Goal: Use online tool/utility: Utilize a website feature to perform a specific function

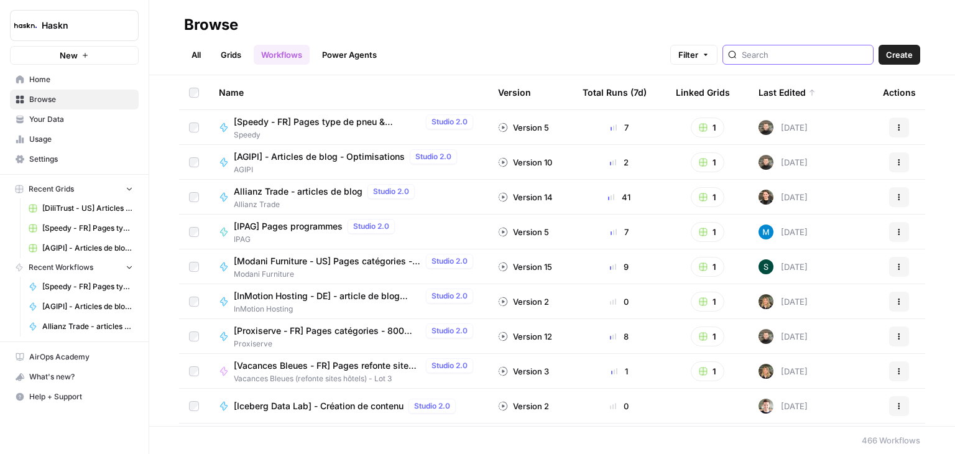
click at [802, 53] on input "search" at bounding box center [805, 55] width 126 height 12
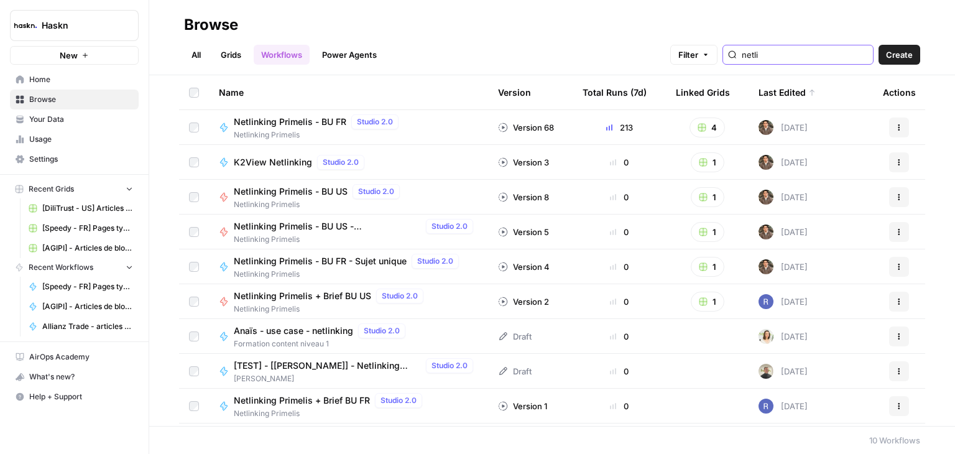
type input "netli"
drag, startPoint x: 211, startPoint y: 388, endPoint x: 194, endPoint y: 391, distance: 17.7
drag, startPoint x: 194, startPoint y: 391, endPoint x: 557, endPoint y: 40, distance: 504.9
click at [557, 40] on div "All Grids Workflows Power Agents Filter netli Create" at bounding box center [552, 50] width 736 height 30
drag, startPoint x: 794, startPoint y: 67, endPoint x: 584, endPoint y: 111, distance: 214.3
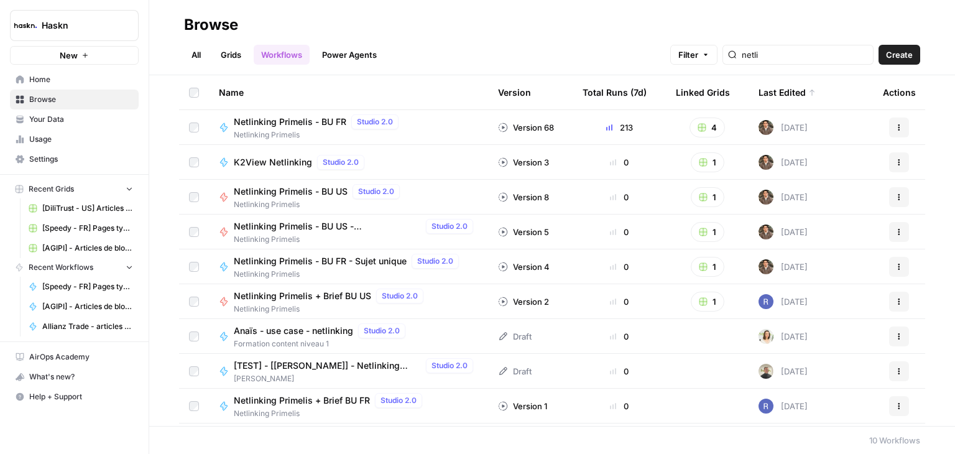
click at [789, 69] on header "Browse All Grids Workflows Power Agents Filter netli Create" at bounding box center [552, 37] width 806 height 75
click at [290, 125] on span "Netlinking Primelis - BU FR" at bounding box center [290, 122] width 113 height 12
click at [811, 55] on input "netli" at bounding box center [805, 55] width 126 height 12
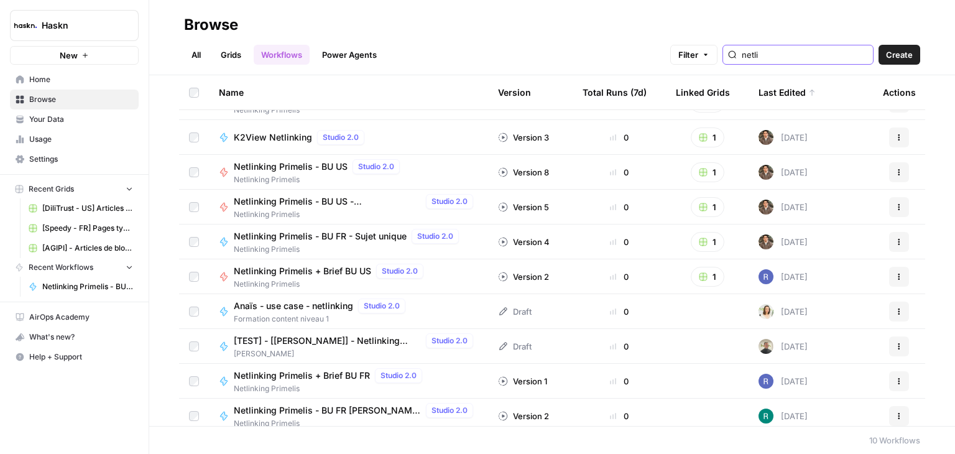
scroll to position [32, 0]
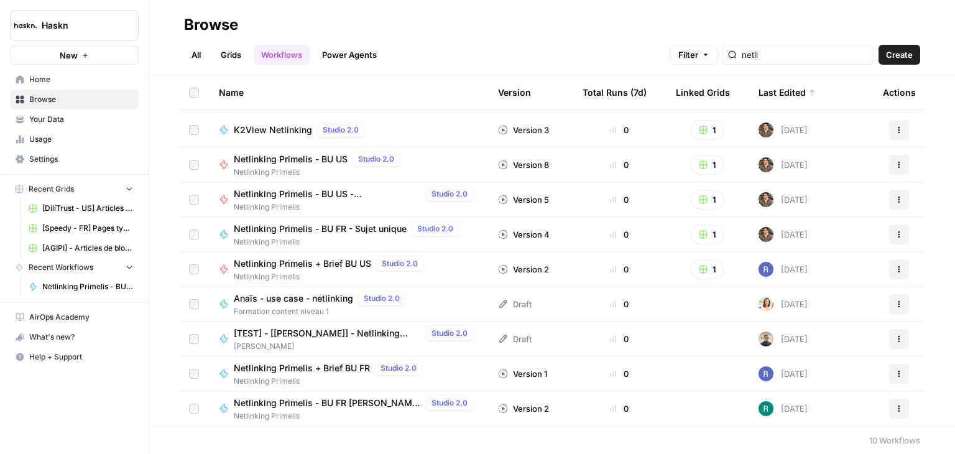
click at [486, 24] on h2 "Browse" at bounding box center [552, 25] width 736 height 20
click at [234, 58] on link "Grids" at bounding box center [230, 55] width 35 height 20
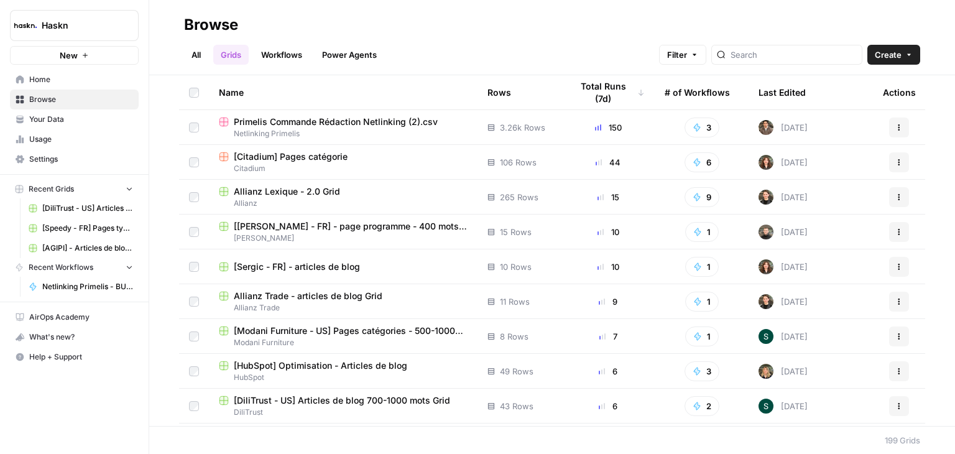
click at [816, 62] on div at bounding box center [786, 55] width 151 height 20
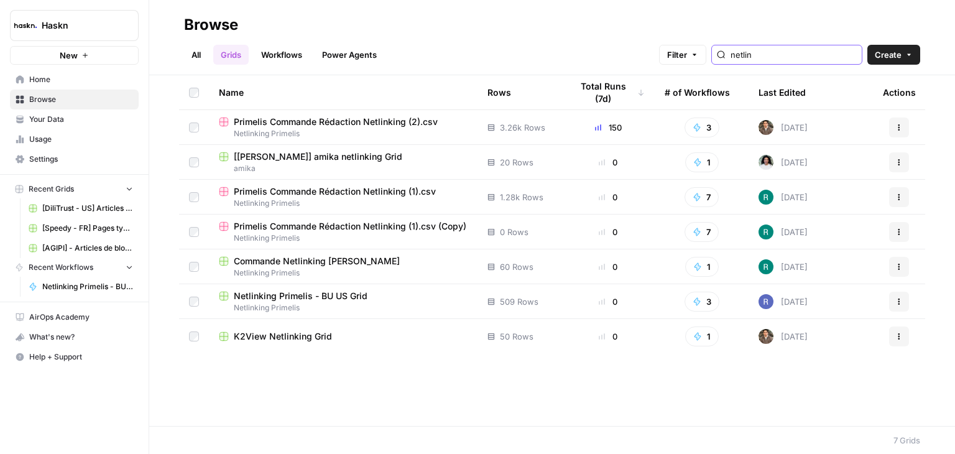
type input "netlin"
click at [494, 39] on div "All Grids Workflows Power Agents Filter netlin Create" at bounding box center [552, 50] width 736 height 30
click at [359, 123] on span "Primelis Commande Rédaction Netlinking (2).csv" at bounding box center [336, 122] width 204 height 12
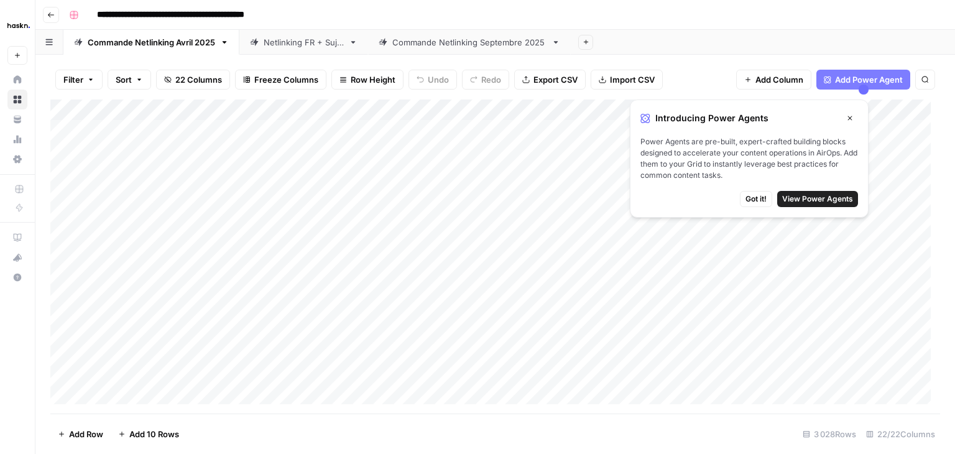
click at [761, 200] on span "Got it!" at bounding box center [756, 198] width 21 height 11
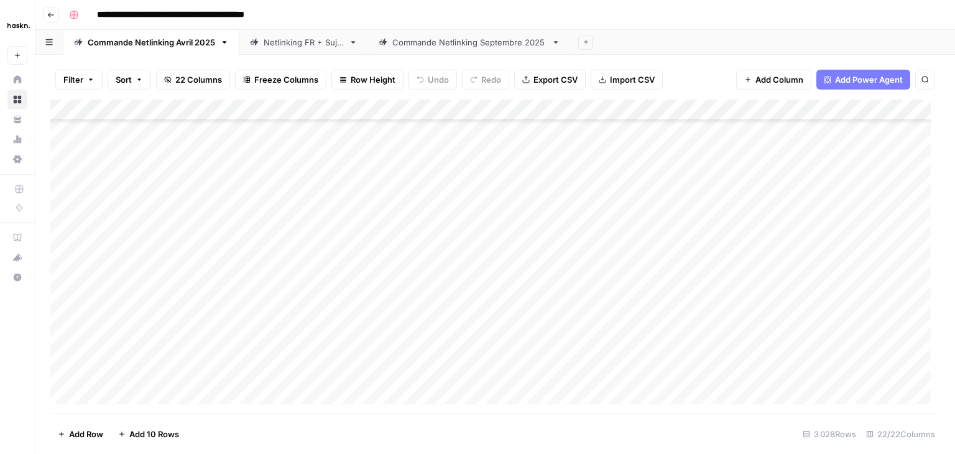
scroll to position [63763, 0]
click at [341, 391] on div "Add Column" at bounding box center [495, 257] width 890 height 314
click at [142, 369] on div "Add Column" at bounding box center [495, 257] width 890 height 314
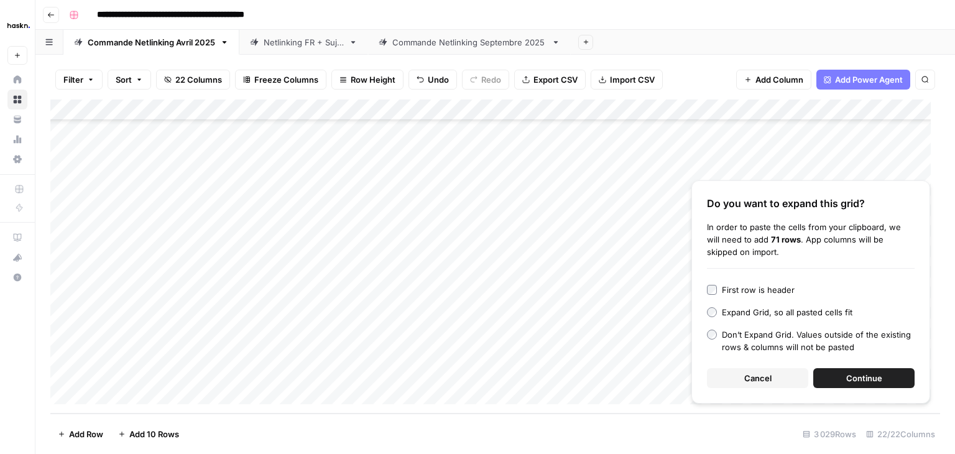
click at [859, 368] on button "Continue" at bounding box center [863, 378] width 101 height 20
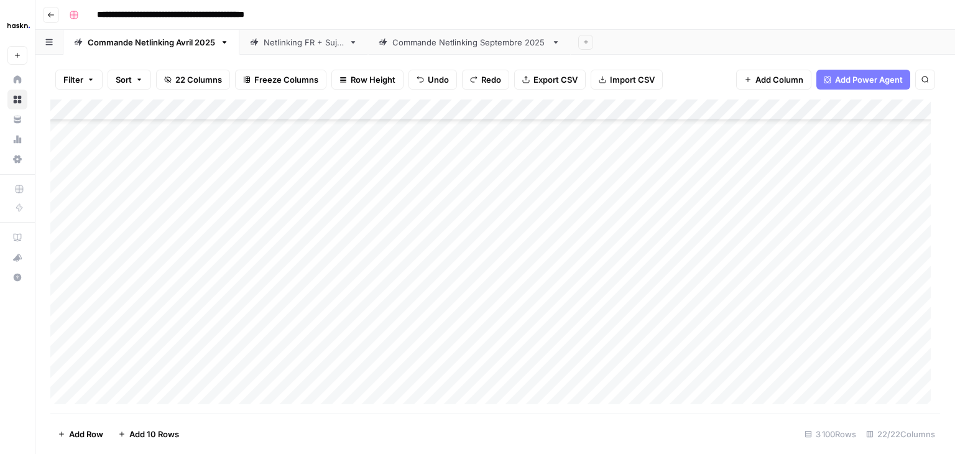
scroll to position [63917, 0]
click at [261, 236] on div "Add Column" at bounding box center [495, 257] width 890 height 314
click at [173, 239] on div "Add Column" at bounding box center [495, 257] width 890 height 314
click at [356, 234] on div "Add Column" at bounding box center [495, 257] width 890 height 314
click at [577, 241] on div "Add Column" at bounding box center [495, 257] width 890 height 314
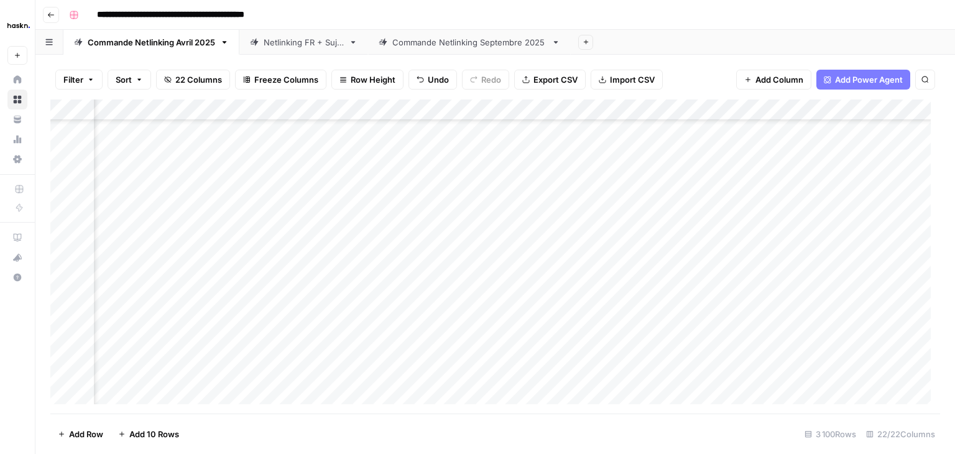
scroll to position [63917, 468]
click at [666, 234] on div "Add Column" at bounding box center [495, 257] width 890 height 314
click at [710, 110] on div "Add Column" at bounding box center [495, 257] width 890 height 314
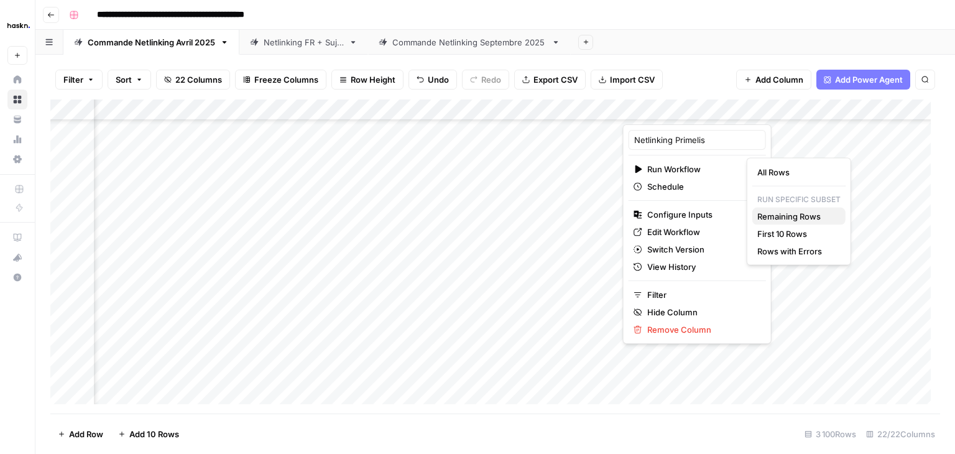
click at [797, 214] on span "Remaining Rows" at bounding box center [796, 216] width 78 height 12
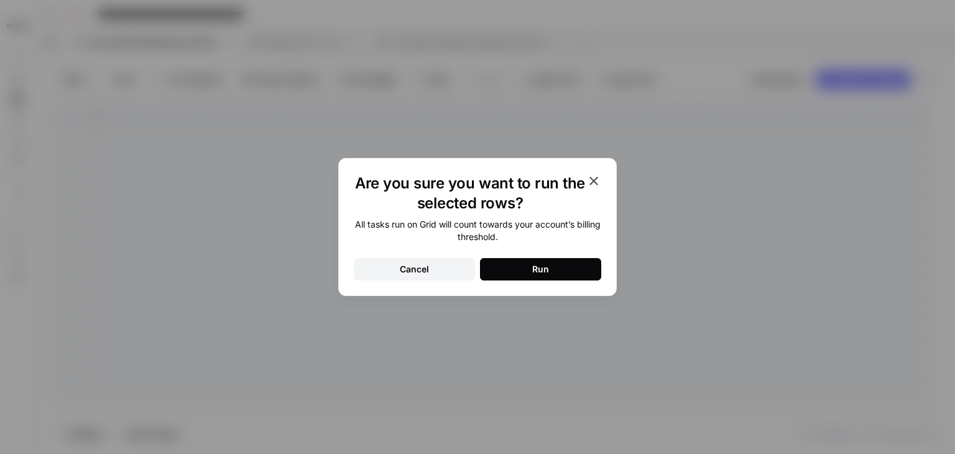
click at [565, 258] on button "Run" at bounding box center [540, 269] width 121 height 22
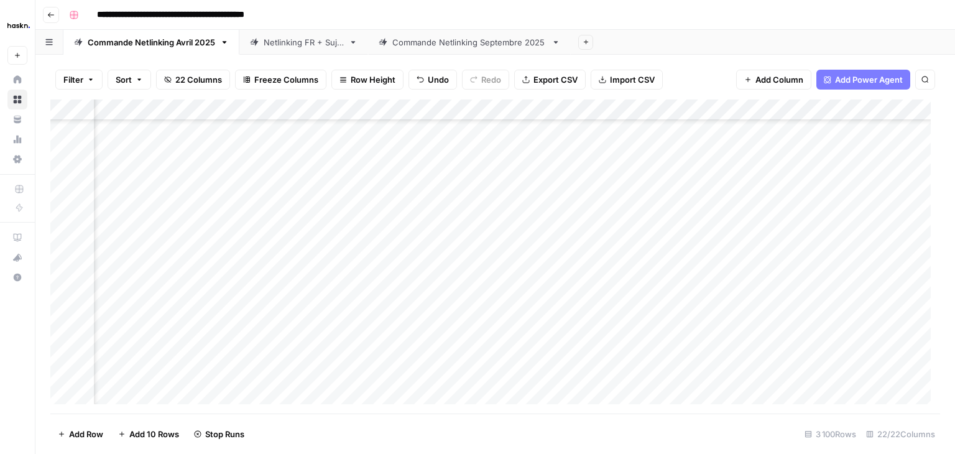
scroll to position [63855, 0]
drag, startPoint x: 366, startPoint y: 299, endPoint x: 290, endPoint y: 354, distance: 93.4
click at [367, 299] on div "Add Column" at bounding box center [495, 257] width 890 height 314
click at [850, 300] on div "Add Column" at bounding box center [495, 257] width 890 height 314
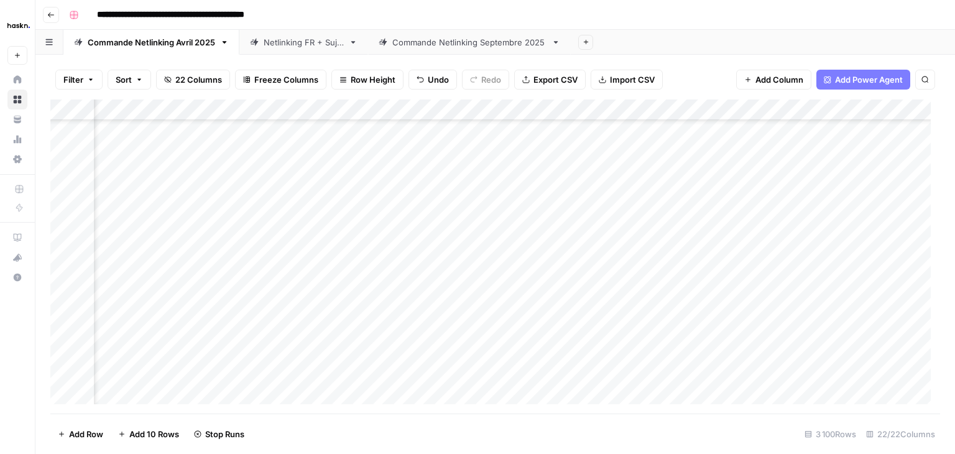
scroll to position [63855, 1193]
click at [659, 304] on div "Add Column" at bounding box center [495, 257] width 890 height 314
click at [779, 299] on div "Add Column" at bounding box center [495, 257] width 890 height 314
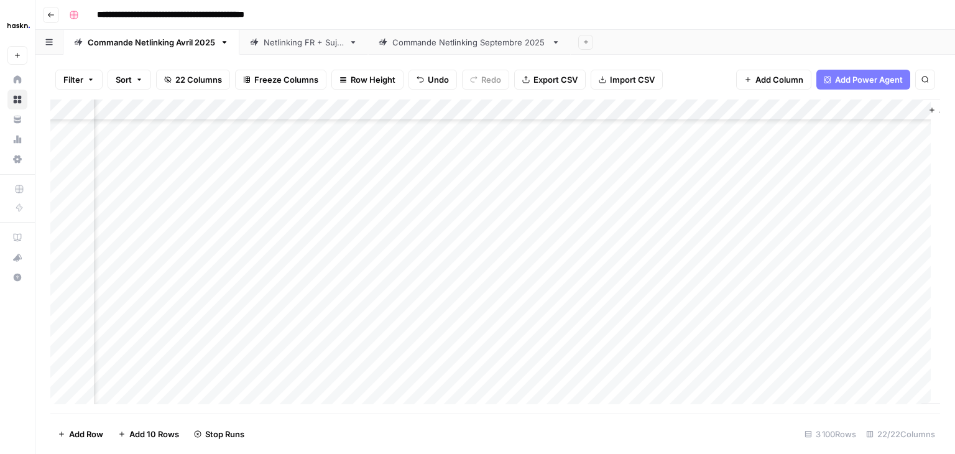
click at [827, 300] on div "Add Column" at bounding box center [495, 257] width 890 height 314
click at [241, 269] on div "Add Column" at bounding box center [495, 257] width 890 height 314
click at [236, 223] on div "Add Column" at bounding box center [495, 257] width 890 height 314
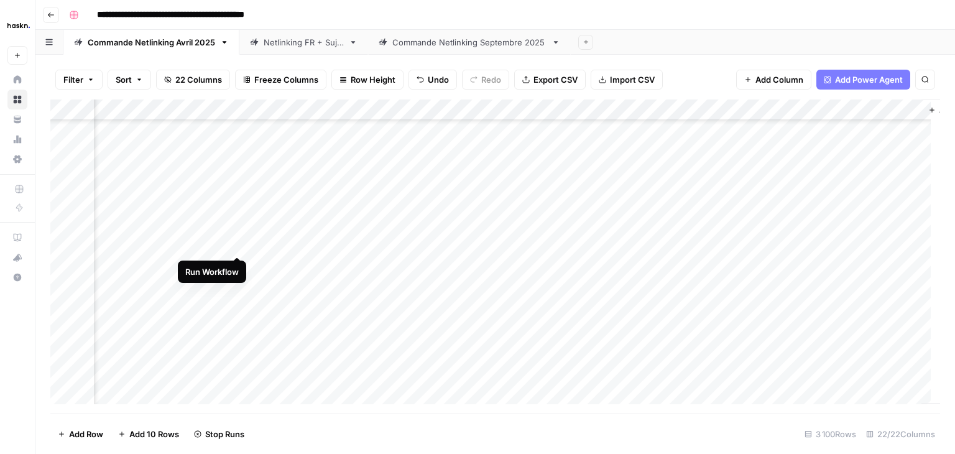
click at [236, 247] on div "Add Column" at bounding box center [495, 257] width 890 height 314
click at [236, 261] on div "Add Column" at bounding box center [495, 257] width 890 height 314
click at [241, 203] on div "Add Column" at bounding box center [495, 257] width 890 height 314
click at [241, 247] on div "Add Column" at bounding box center [495, 257] width 890 height 314
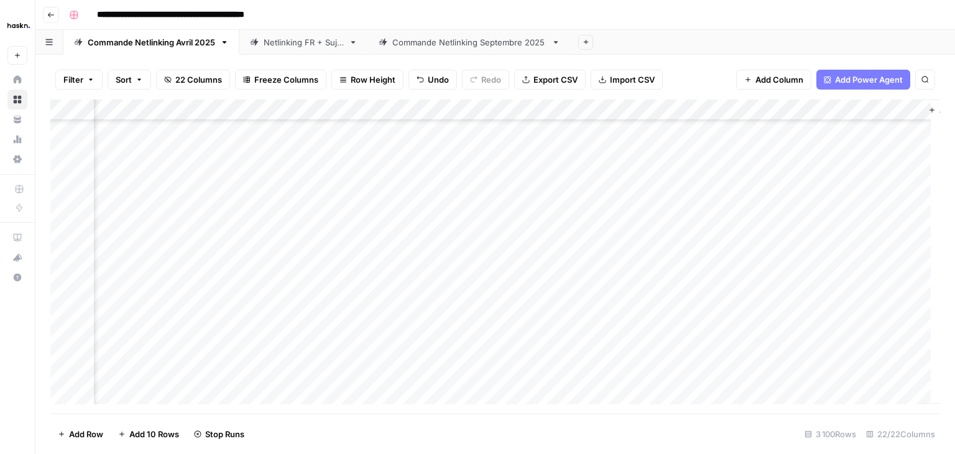
scroll to position [64663, 2152]
click at [234, 213] on div "Add Column" at bounding box center [495, 257] width 890 height 314
click at [239, 274] on div "Add Column" at bounding box center [495, 257] width 890 height 314
click at [238, 336] on div "Add Column" at bounding box center [495, 257] width 890 height 314
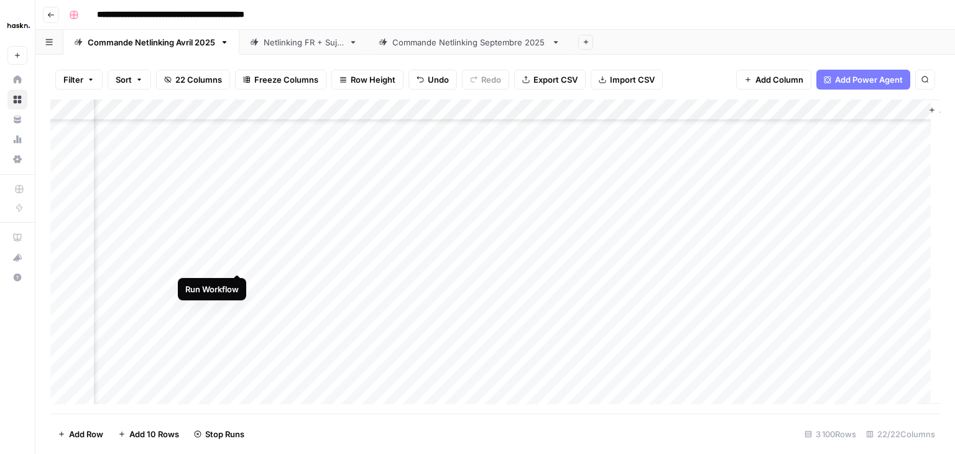
click at [235, 263] on div "Add Column" at bounding box center [495, 257] width 890 height 314
click at [242, 256] on div "Add Column" at bounding box center [495, 257] width 890 height 314
click at [236, 251] on div "Add Column" at bounding box center [495, 257] width 890 height 314
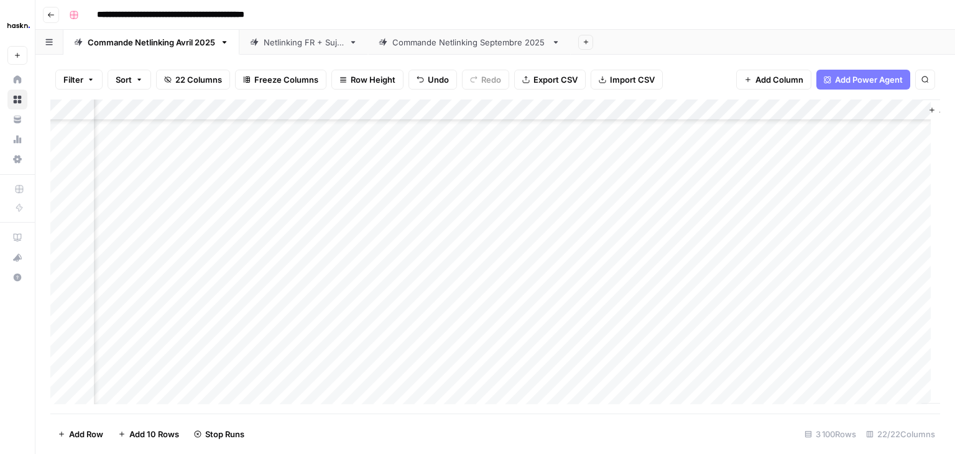
scroll to position [63233, 2152]
click at [239, 289] on div "Add Column" at bounding box center [495, 257] width 890 height 314
click at [273, 228] on div "Add Column" at bounding box center [495, 257] width 890 height 314
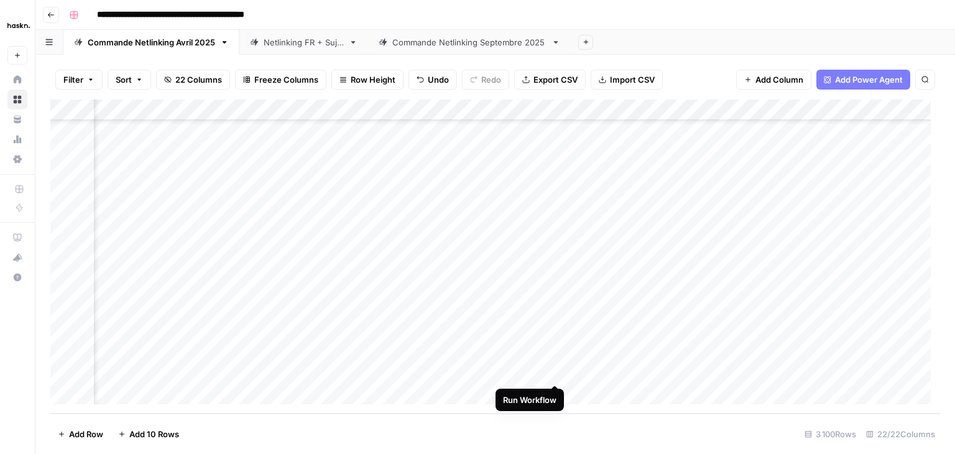
click at [552, 371] on div "Add Column" at bounding box center [495, 257] width 890 height 314
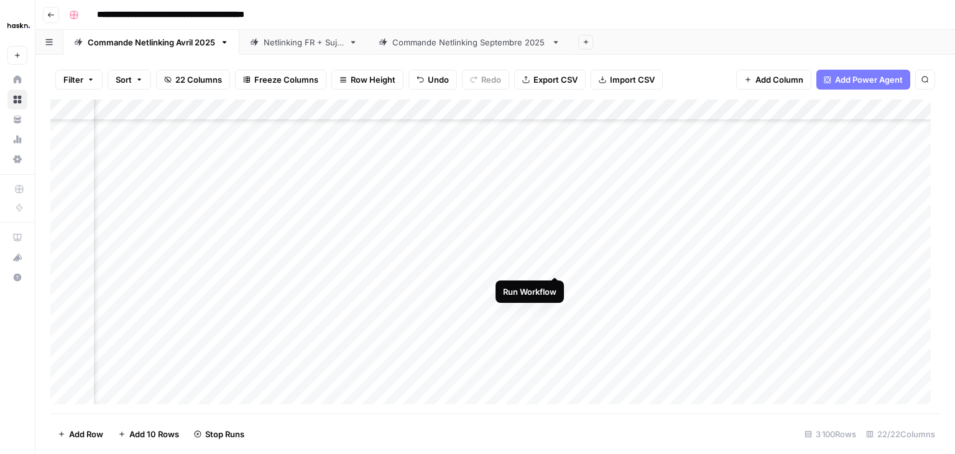
click at [553, 266] on div "Add Column" at bounding box center [495, 257] width 890 height 314
click at [351, 238] on div "Add Column" at bounding box center [495, 257] width 890 height 314
click at [478, 244] on div "Add Column" at bounding box center [495, 257] width 890 height 314
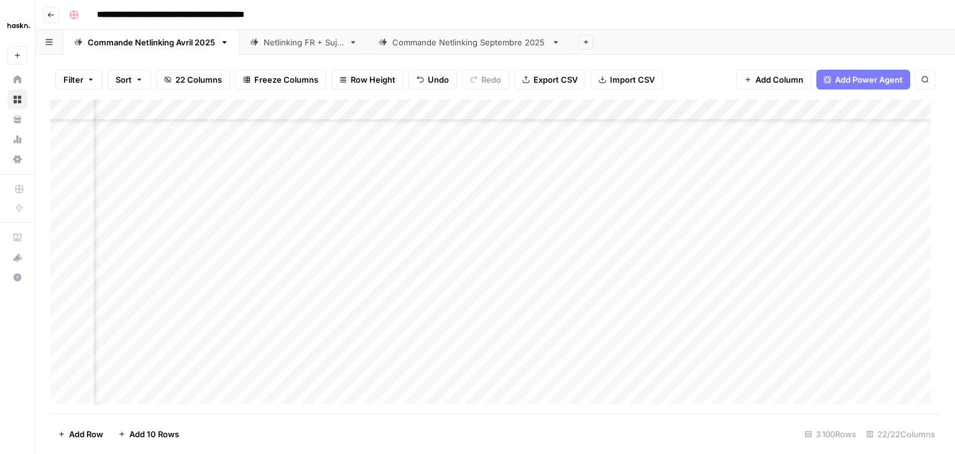
click at [704, 237] on div "Add Column" at bounding box center [495, 257] width 890 height 314
click at [778, 236] on div "Add Column" at bounding box center [495, 257] width 890 height 314
click at [882, 238] on div "Add Column" at bounding box center [495, 257] width 890 height 314
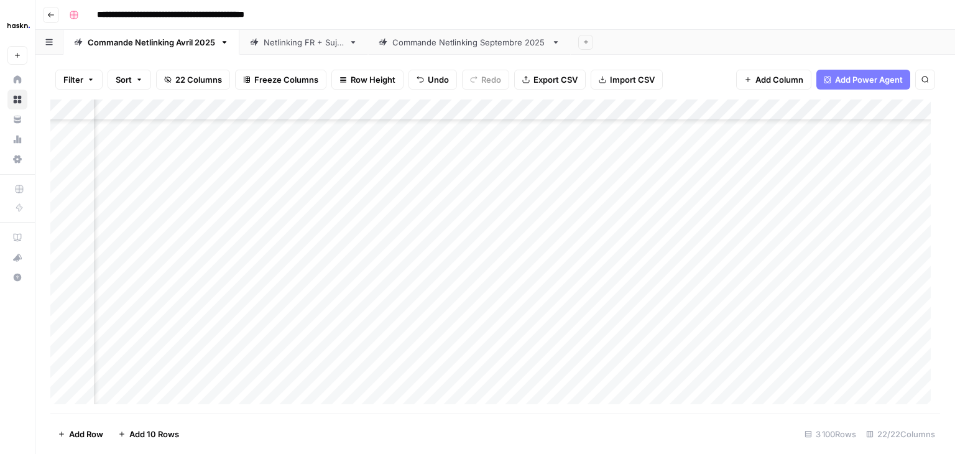
click at [595, 237] on div "Add Column" at bounding box center [495, 257] width 890 height 314
click at [713, 238] on div "Add Column" at bounding box center [495, 257] width 890 height 314
drag, startPoint x: 829, startPoint y: 375, endPoint x: 817, endPoint y: 376, distance: 12.5
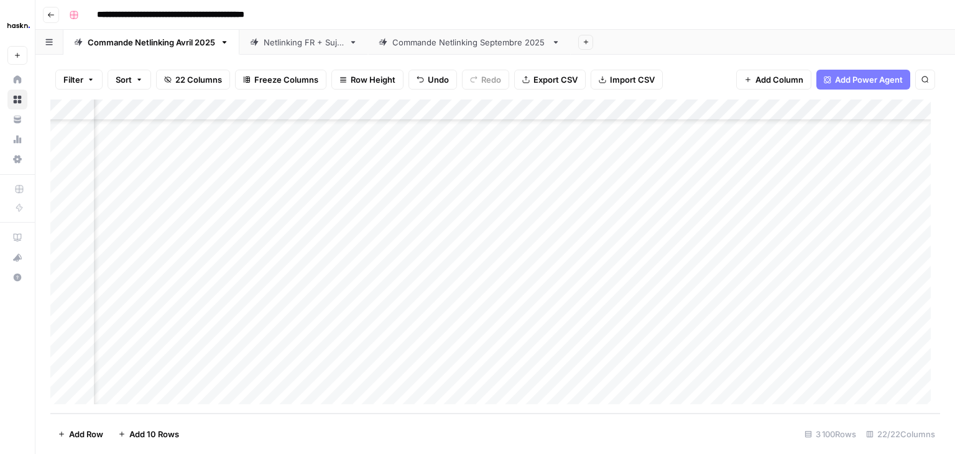
click at [828, 375] on div "Add Column" at bounding box center [495, 257] width 890 height 314
click at [832, 189] on div "Add Column" at bounding box center [495, 257] width 890 height 314
drag, startPoint x: 860, startPoint y: 205, endPoint x: 845, endPoint y: 366, distance: 162.4
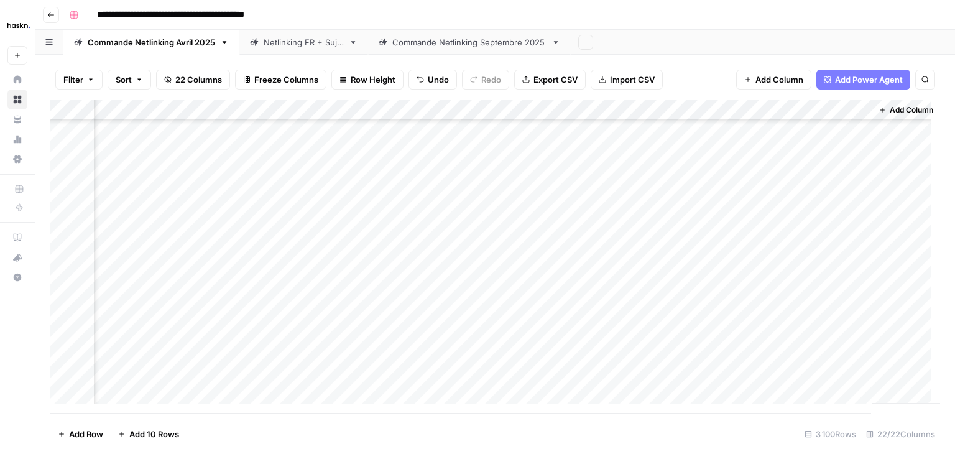
click at [845, 366] on div "Add Column" at bounding box center [495, 257] width 890 height 314
